Goal: Check status: Check status

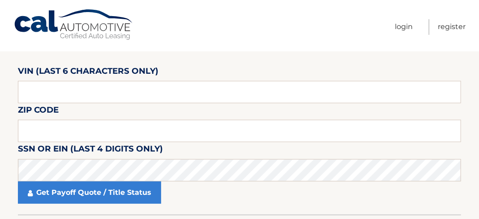
scroll to position [89, 0]
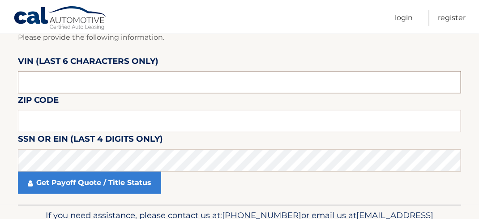
click at [93, 72] on input "text" at bounding box center [239, 82] width 443 height 22
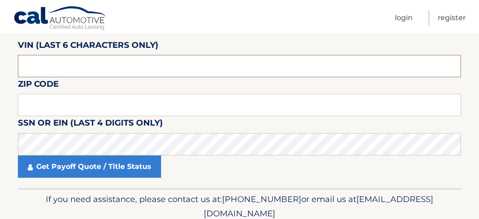
scroll to position [9, 0]
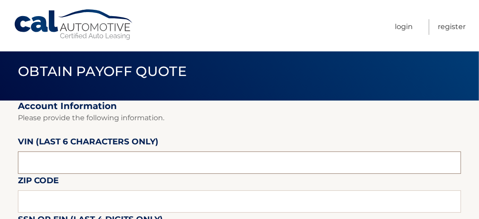
click at [50, 162] on input "text" at bounding box center [239, 163] width 443 height 22
type input "029811"
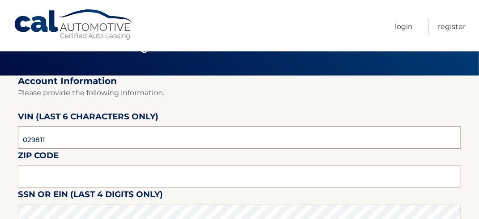
scroll to position [54, 0]
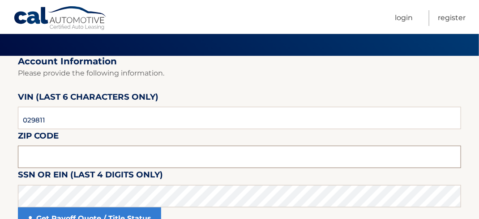
click at [55, 162] on input "text" at bounding box center [239, 157] width 443 height 22
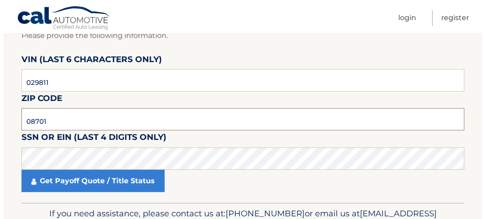
scroll to position [143, 0]
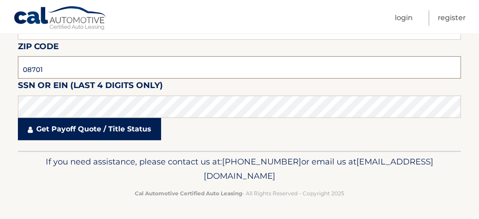
type input "08701"
click at [59, 133] on link "Get Payoff Quote / Title Status" at bounding box center [89, 129] width 143 height 22
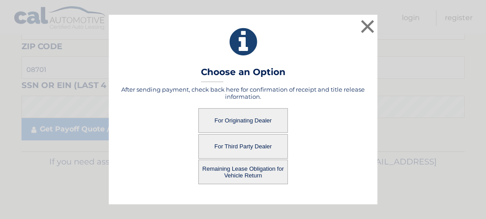
click at [249, 120] on button "For Originating Dealer" at bounding box center [242, 120] width 89 height 25
click at [243, 164] on button "Remaining Lease Obligation for Vehicle Return" at bounding box center [242, 172] width 89 height 25
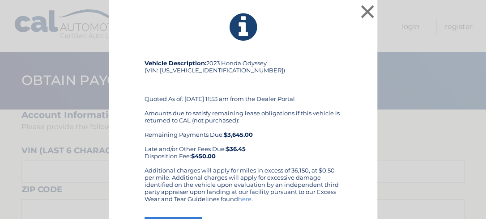
click at [415, 21] on div "× Vehicle Description: 2023 Honda Odyssey (VIN: [US_VEHICLE_IDENTIFICATION_NUMB…" at bounding box center [243, 127] width 479 height 255
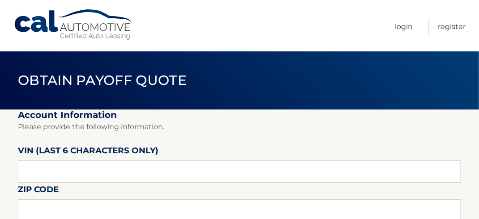
drag, startPoint x: 200, startPoint y: 24, endPoint x: 191, endPoint y: 0, distance: 25.1
click at [199, 21] on nav "Menu Login Register" at bounding box center [303, 25] width 324 height 51
click at [291, 26] on nav "Menu Login Register" at bounding box center [303, 25] width 324 height 51
click at [308, 20] on nav "Menu Login Register" at bounding box center [303, 25] width 324 height 51
